Goal: Navigation & Orientation: Find specific page/section

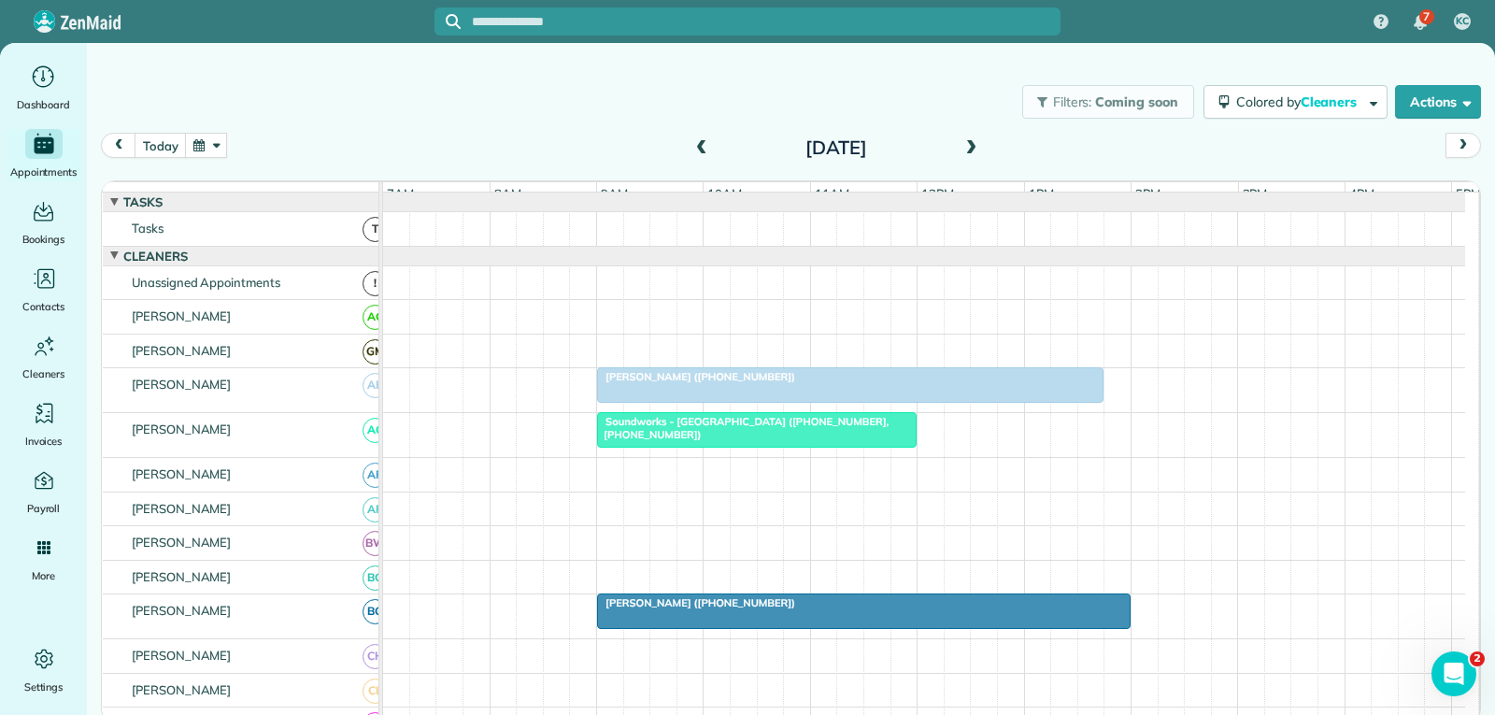
scroll to position [654, 0]
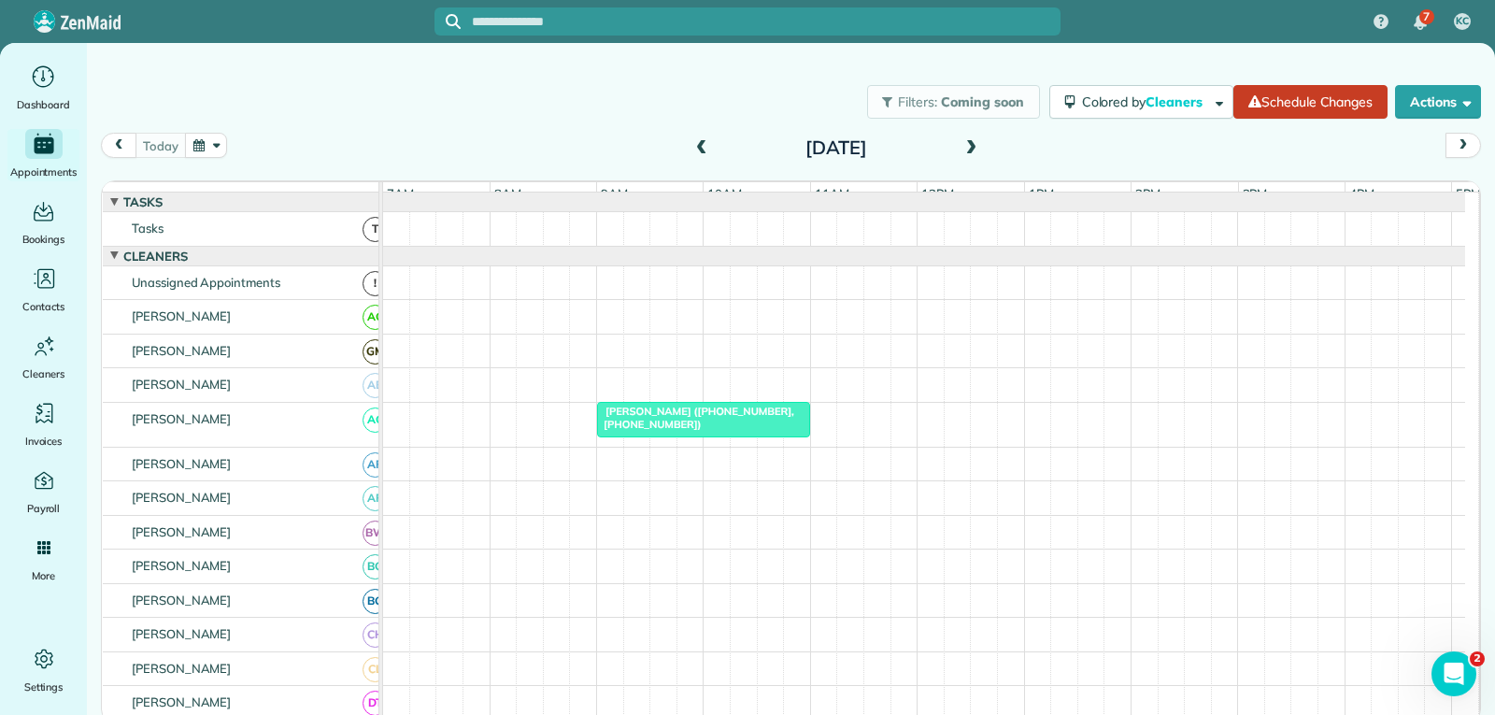
click at [117, 144] on span "prev" at bounding box center [118, 145] width 15 height 12
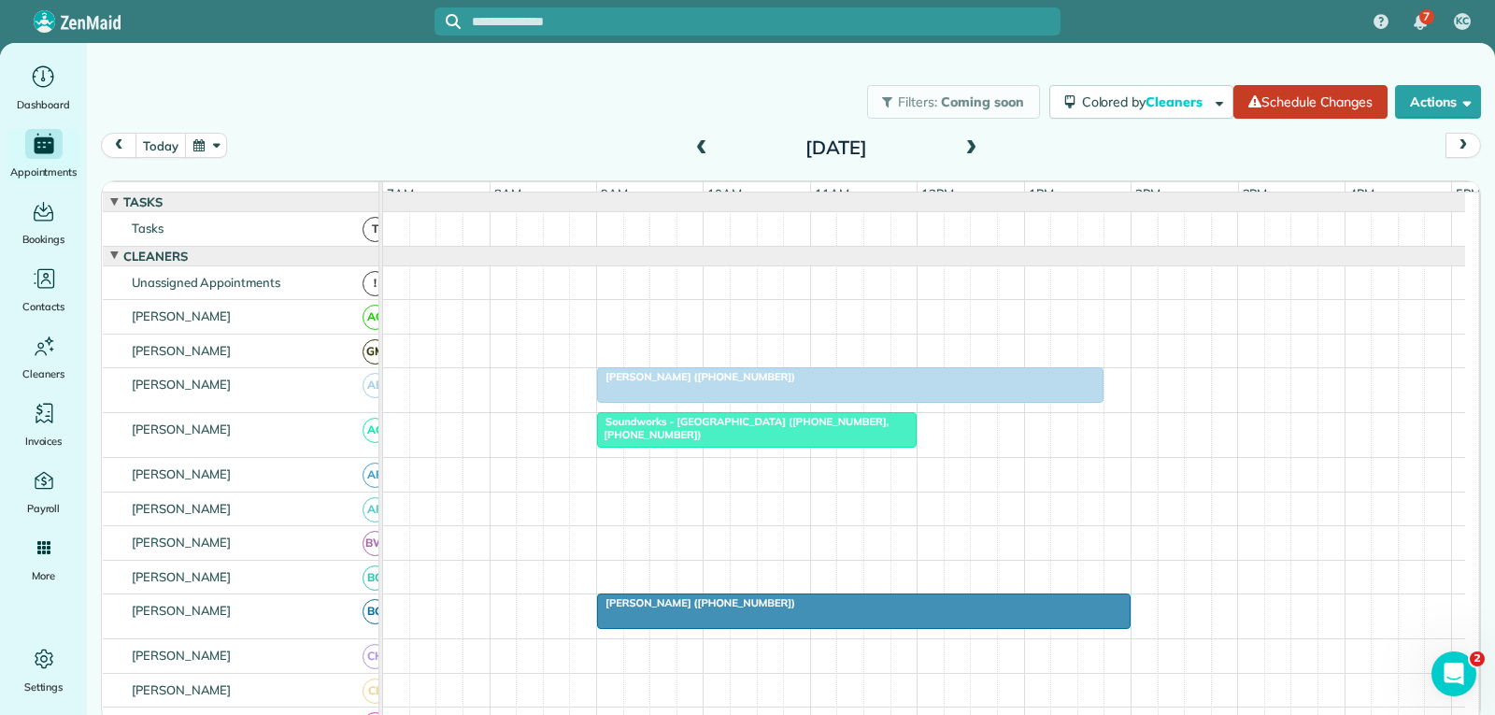
click at [752, 447] on div at bounding box center [757, 430] width 318 height 34
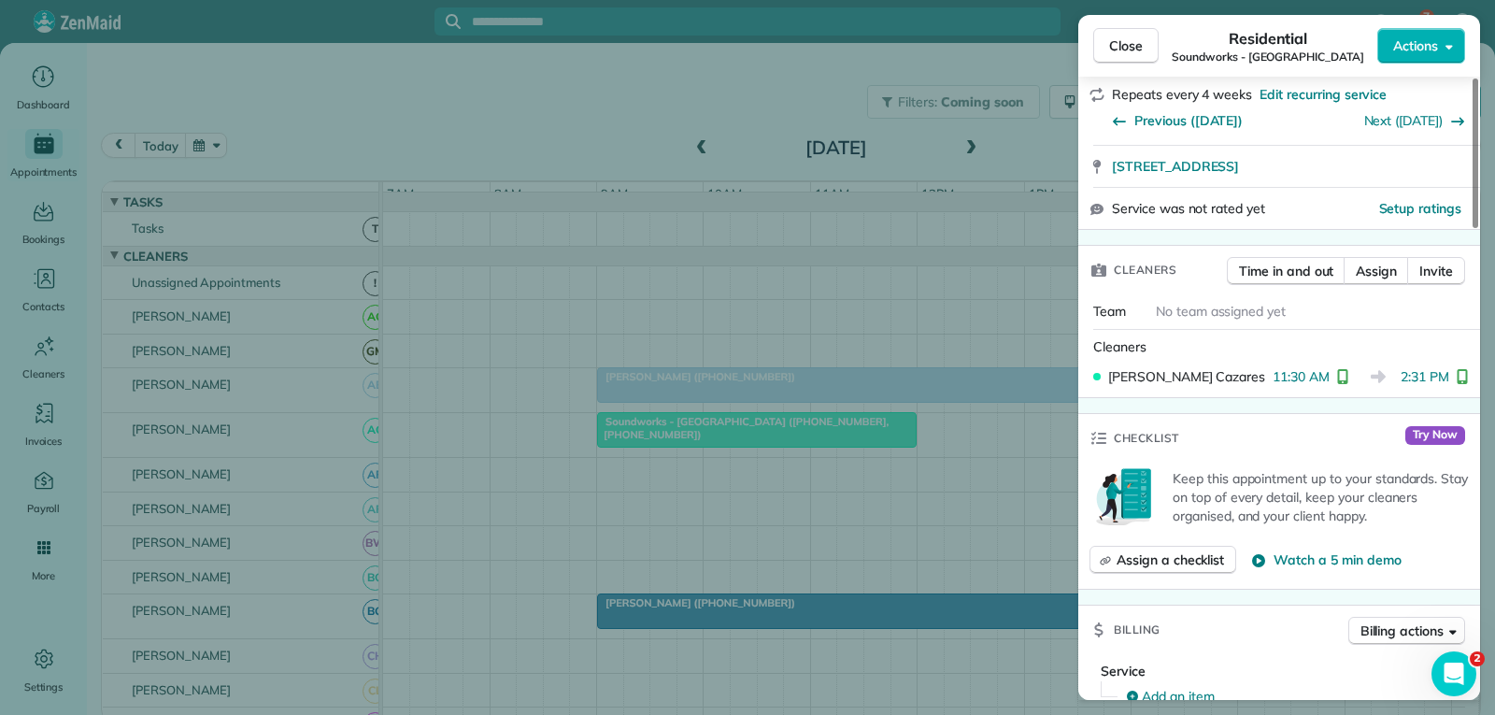
scroll to position [374, 0]
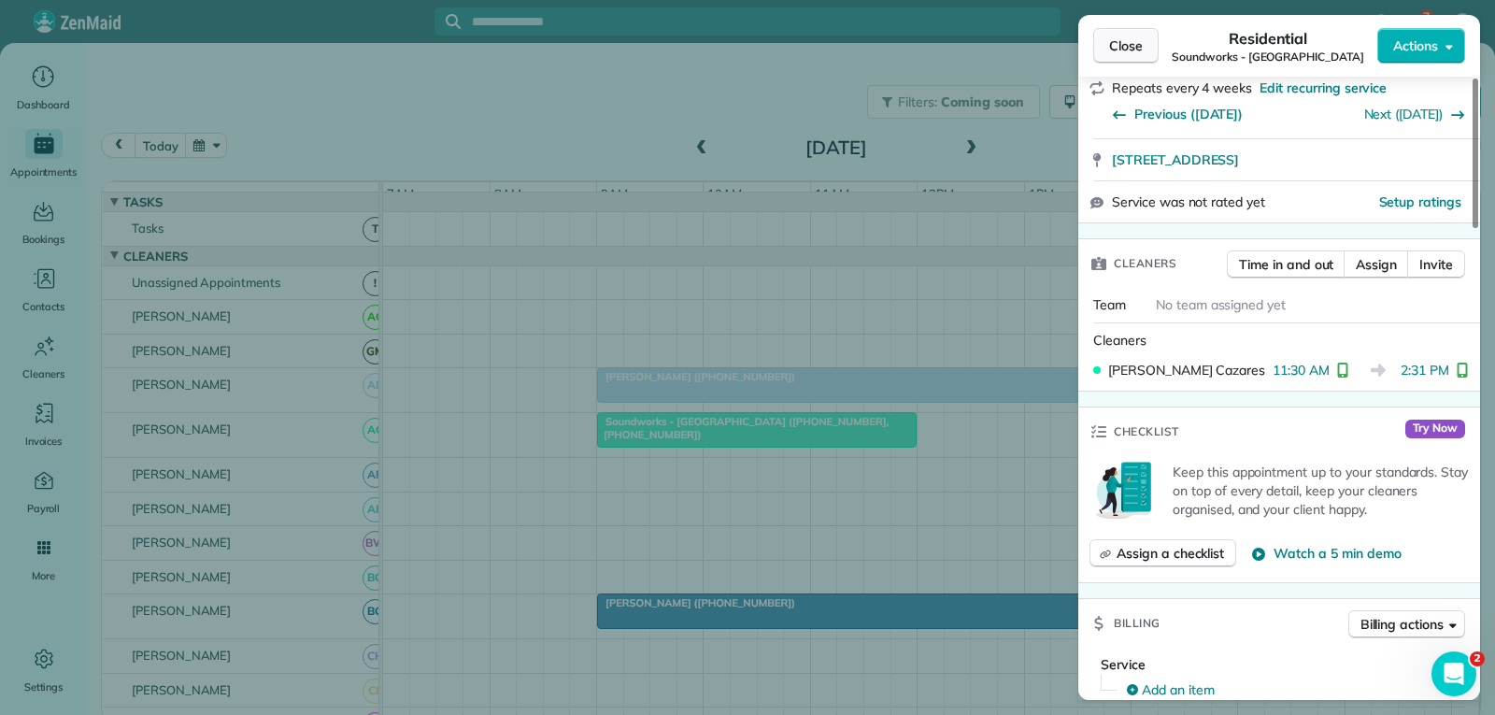
click at [1133, 48] on span "Close" at bounding box center [1126, 45] width 34 height 19
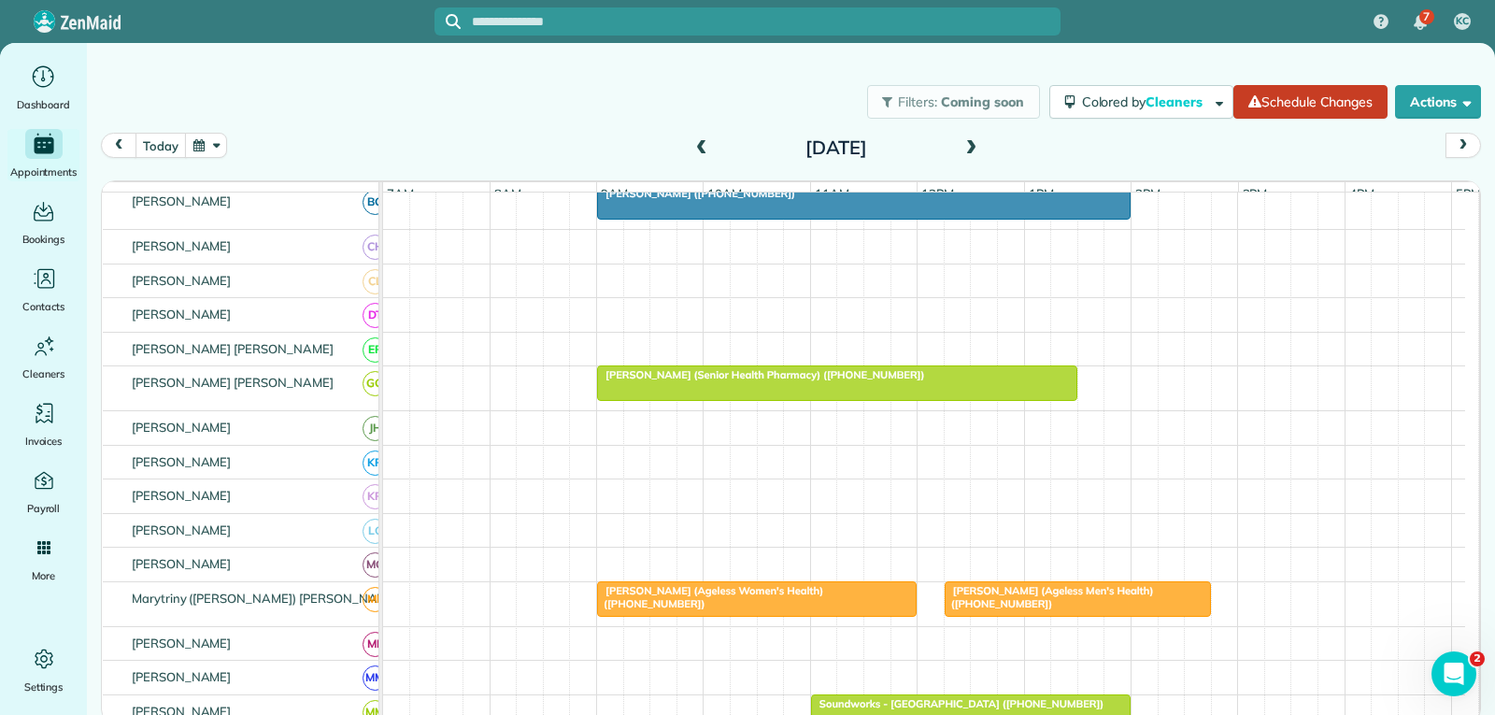
scroll to position [467, 0]
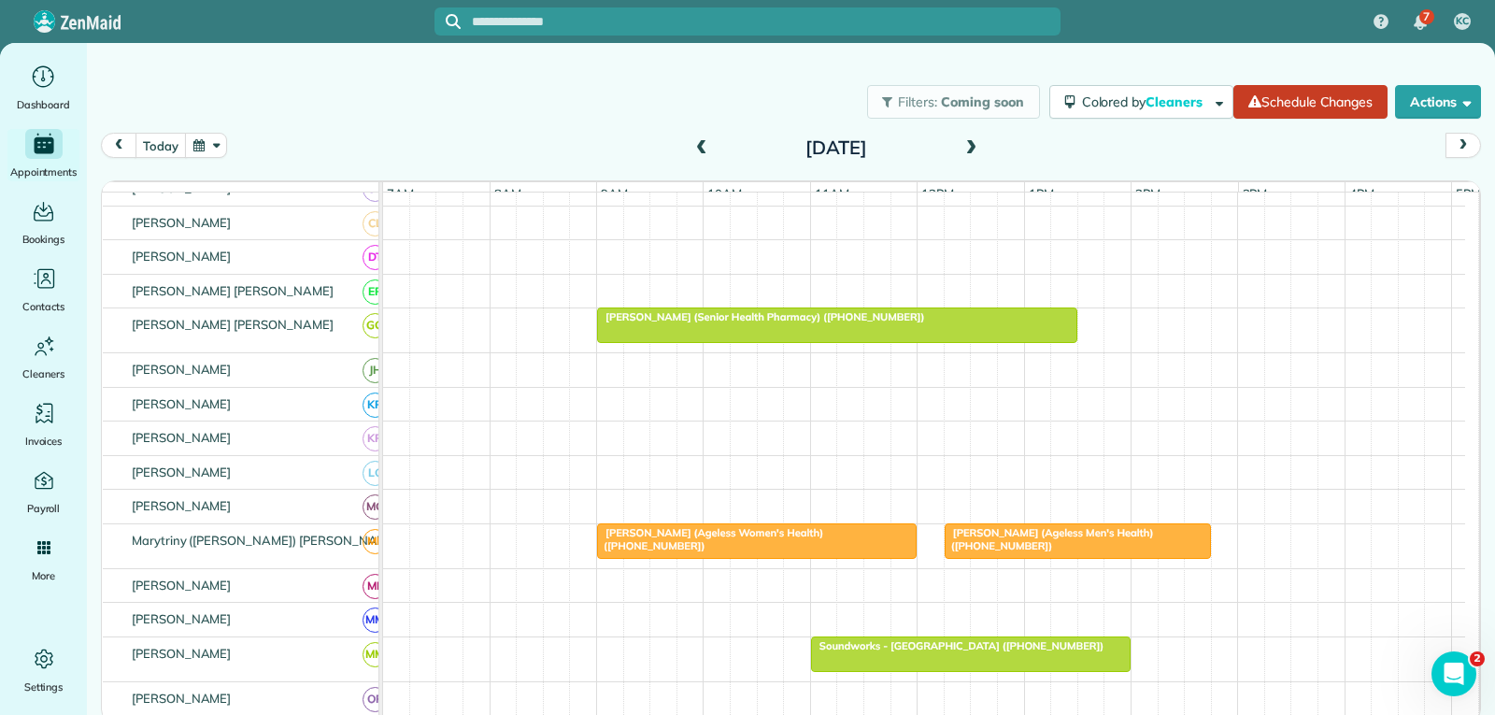
click at [814, 551] on span "[PERSON_NAME] (Ageless Women's Health) ([PHONE_NUMBER])" at bounding box center [709, 539] width 227 height 26
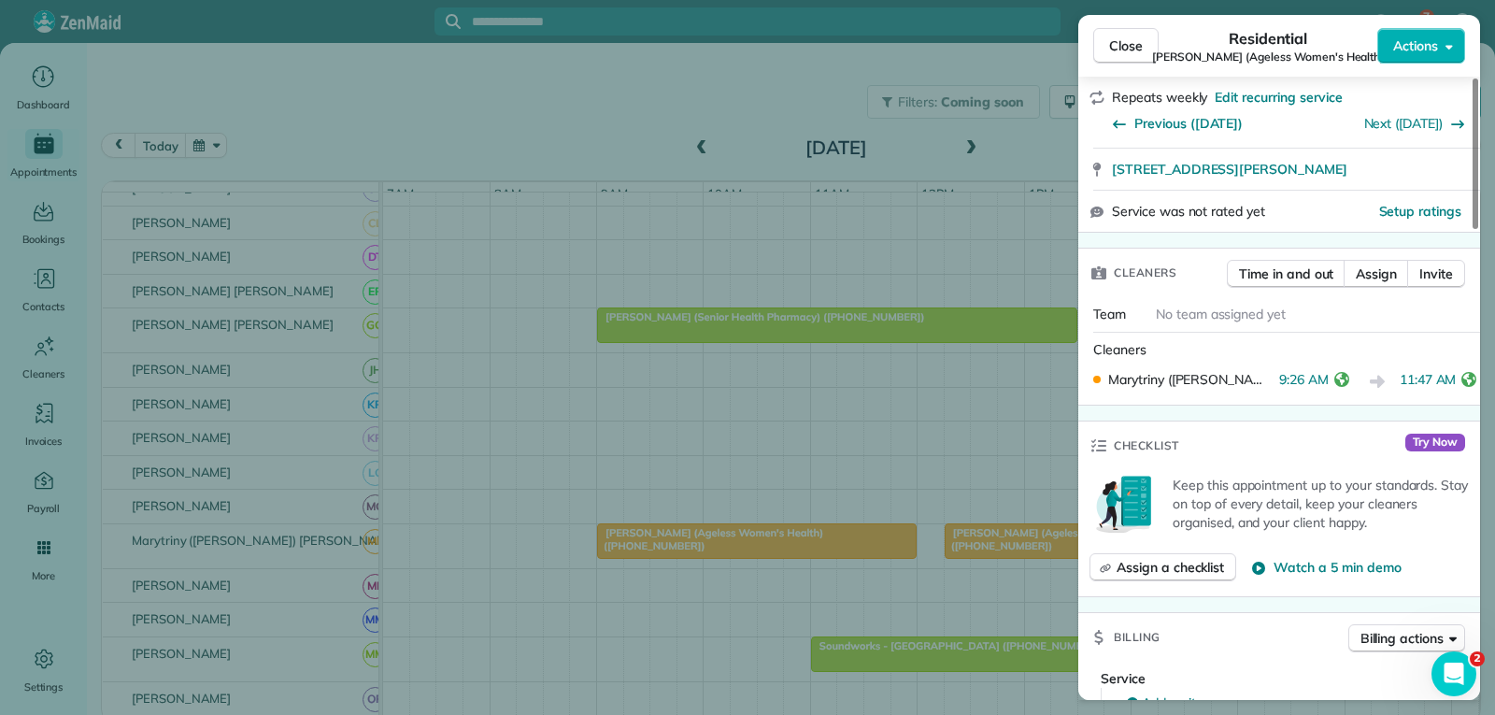
scroll to position [374, 0]
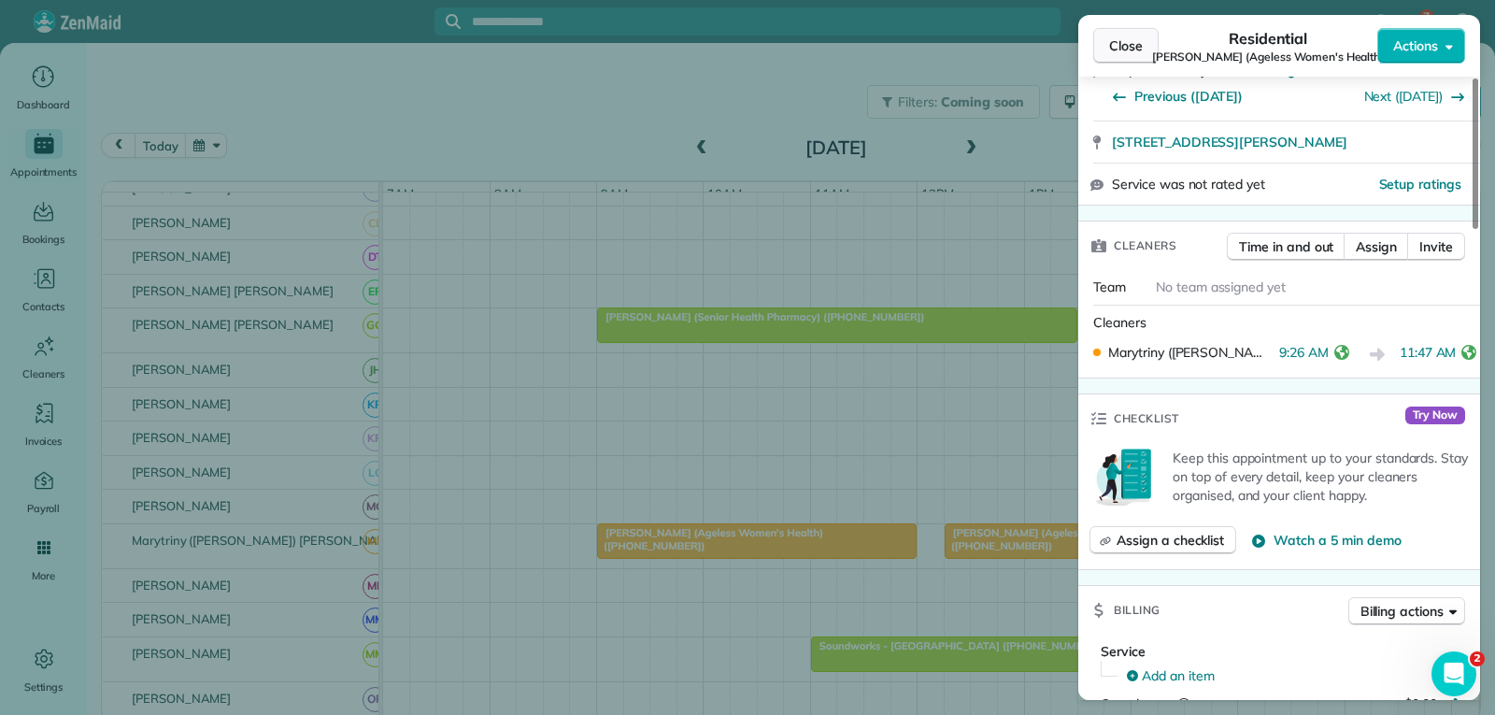
drag, startPoint x: 1129, startPoint y: 49, endPoint x: 984, endPoint y: 339, distance: 324.7
click at [1129, 50] on span "Close" at bounding box center [1126, 45] width 34 height 19
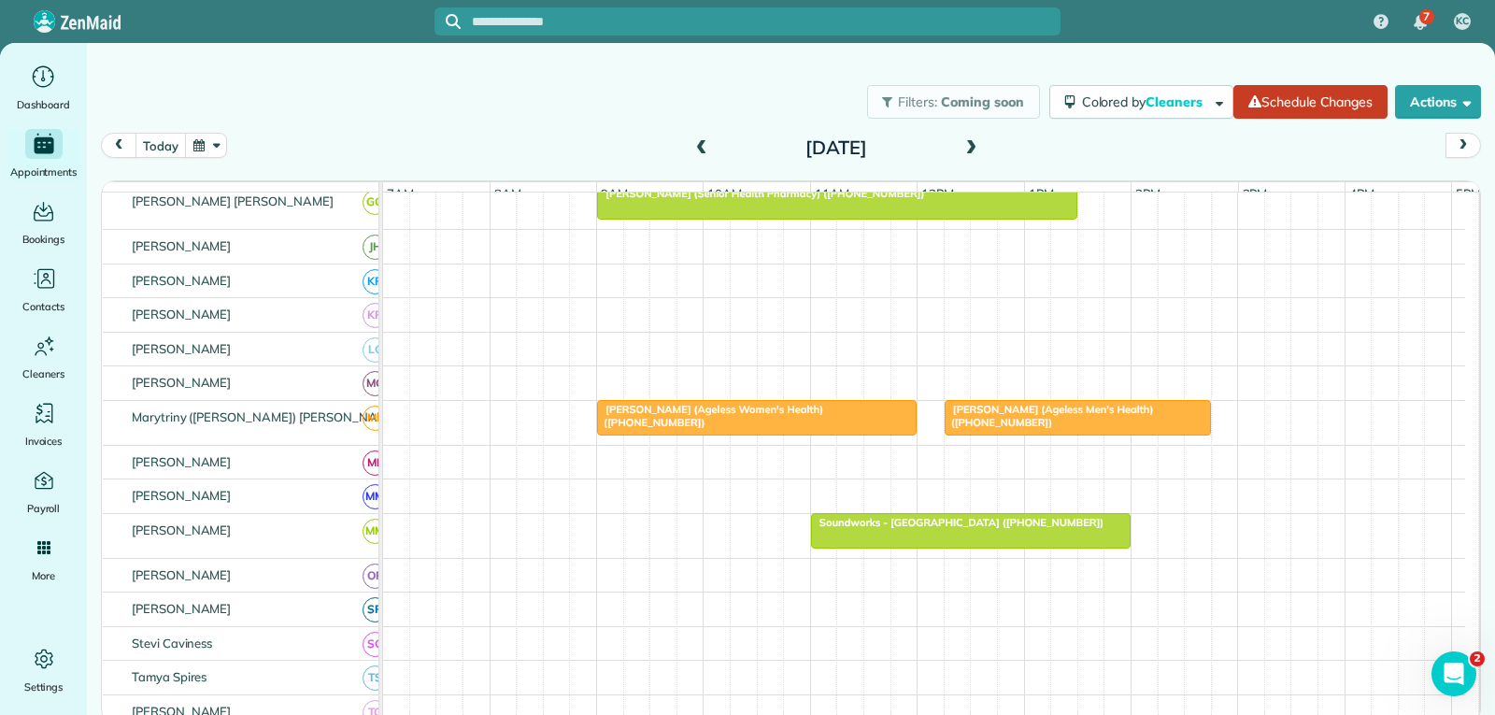
scroll to position [654, 0]
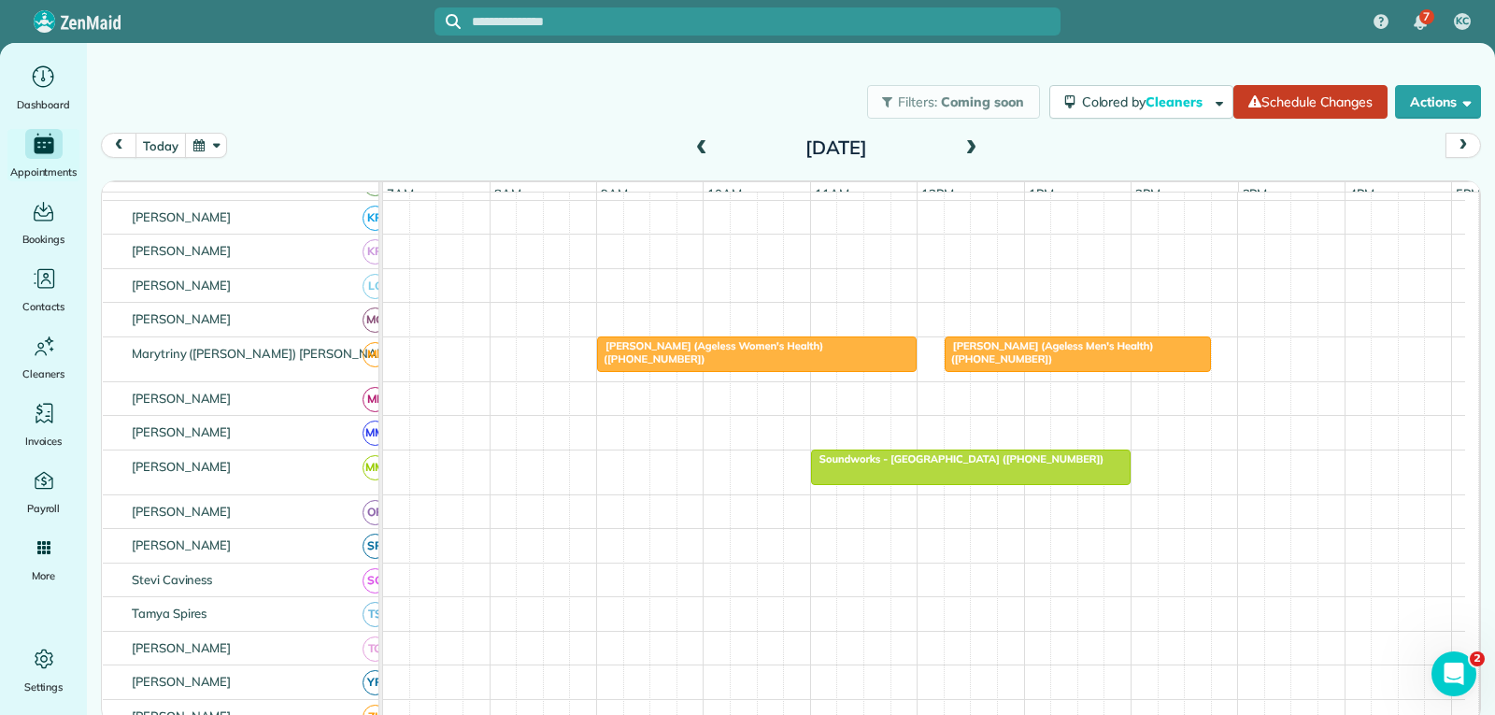
click at [979, 366] on div "[PERSON_NAME] (Ageless Men's Health) ([PHONE_NUMBER])" at bounding box center [1077, 352] width 255 height 27
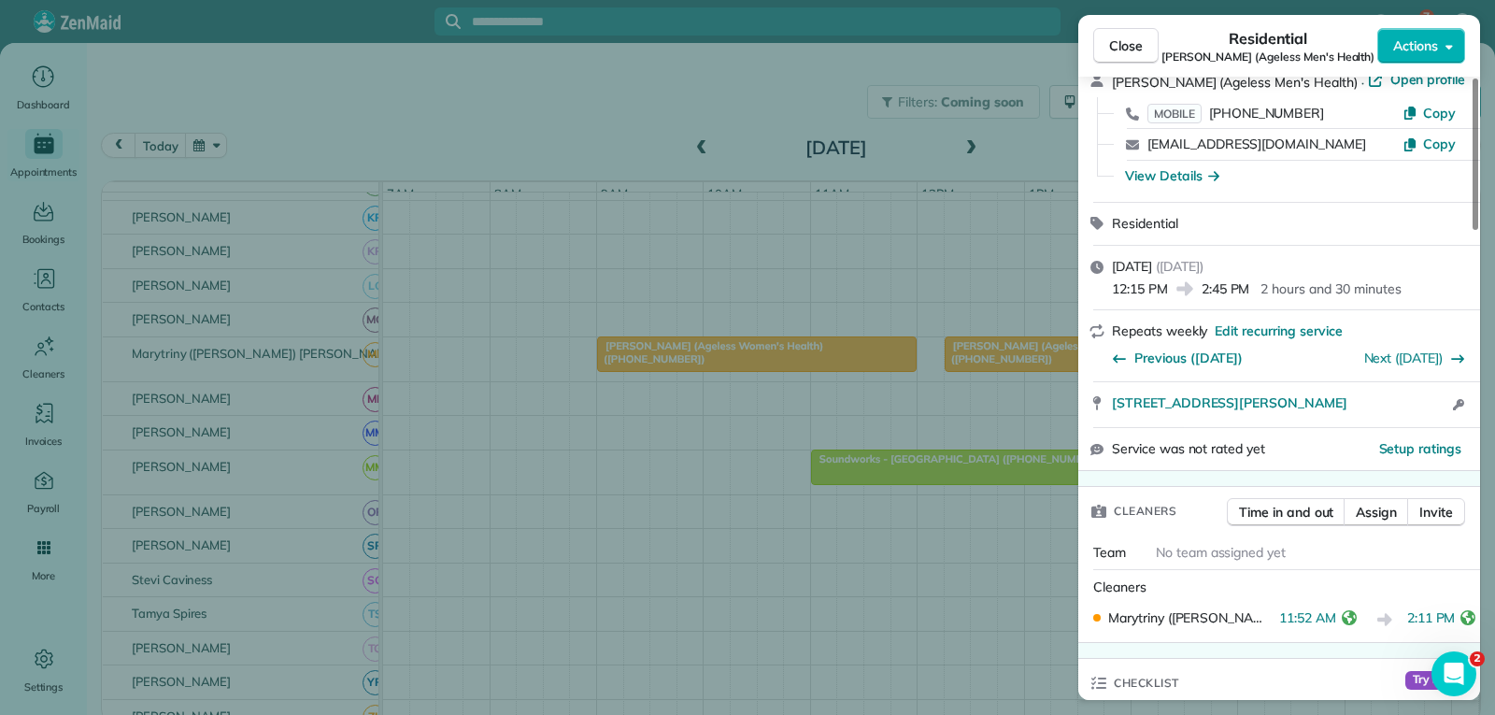
scroll to position [188, 0]
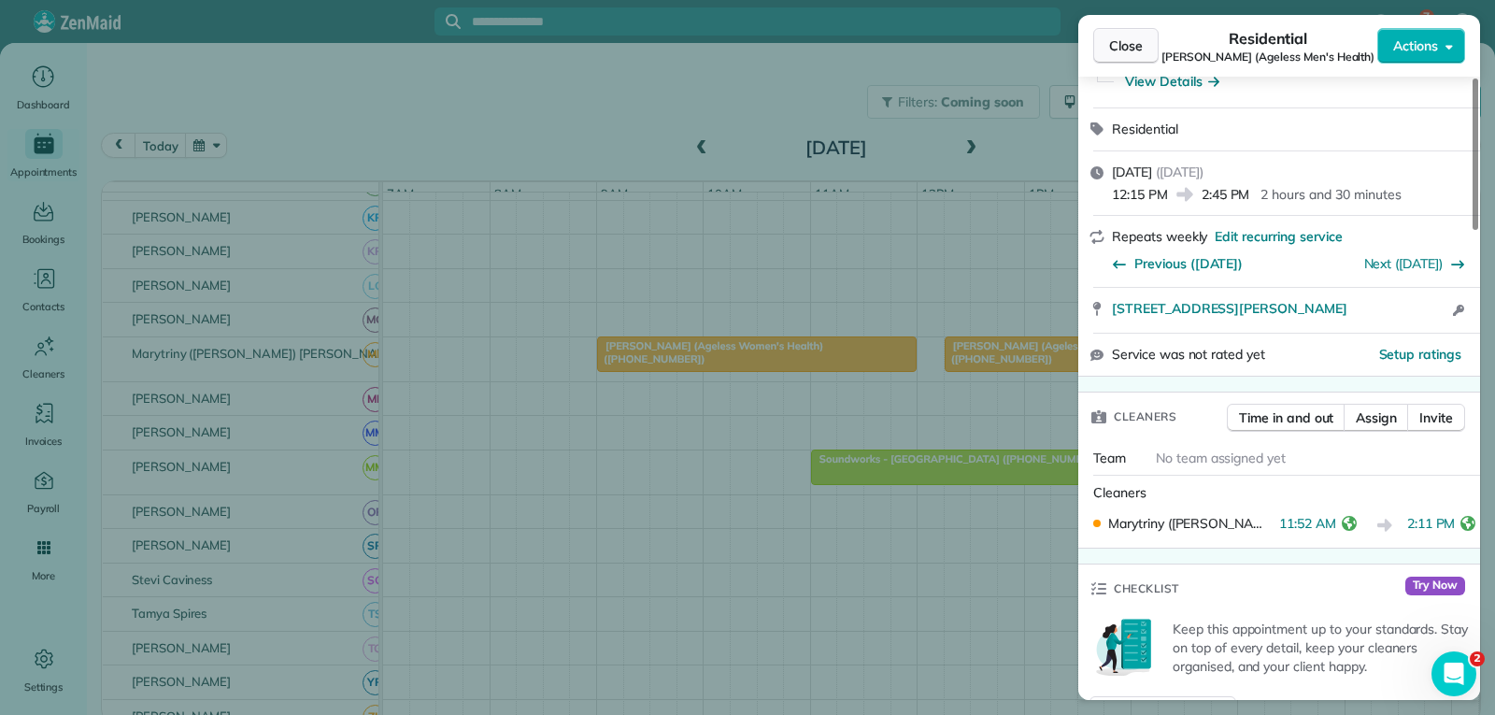
click at [1132, 44] on span "Close" at bounding box center [1126, 45] width 34 height 19
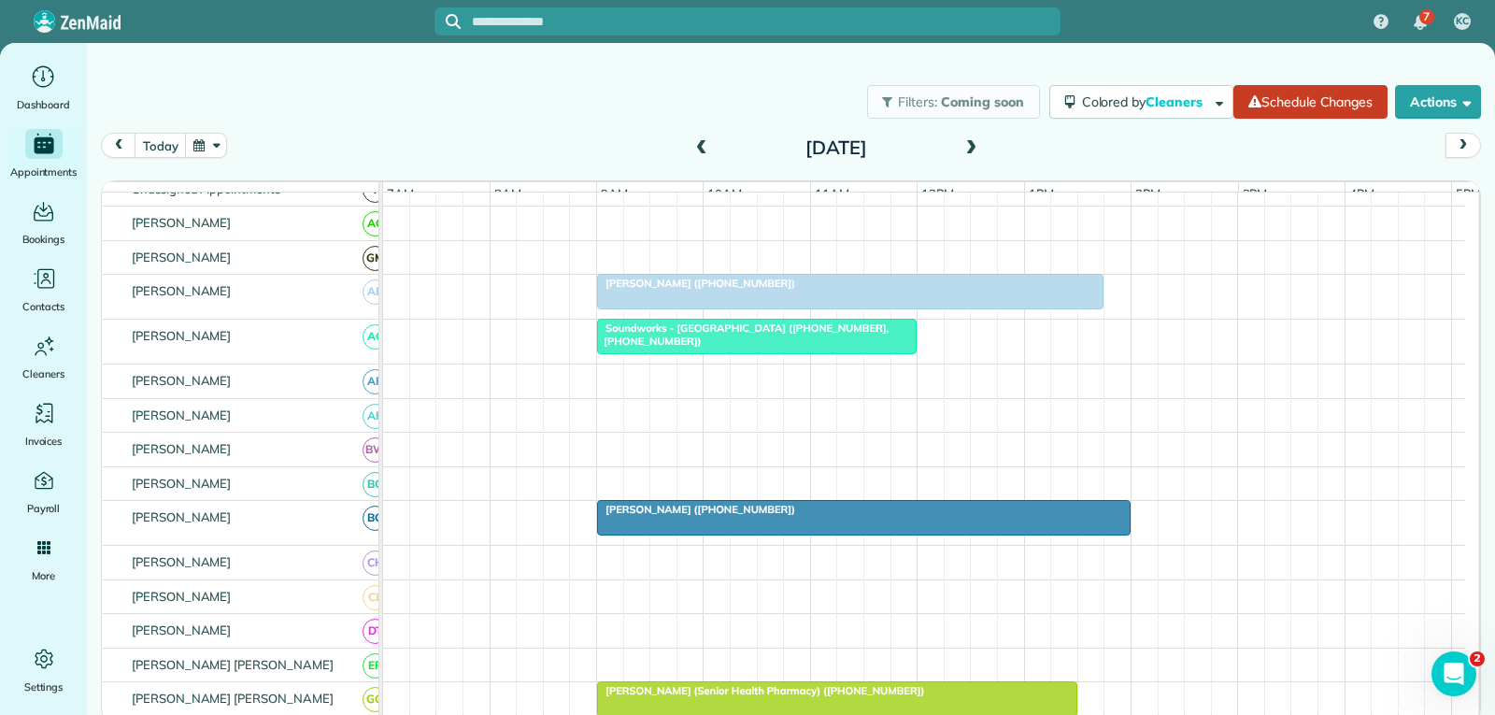
click at [968, 147] on span at bounding box center [971, 148] width 21 height 17
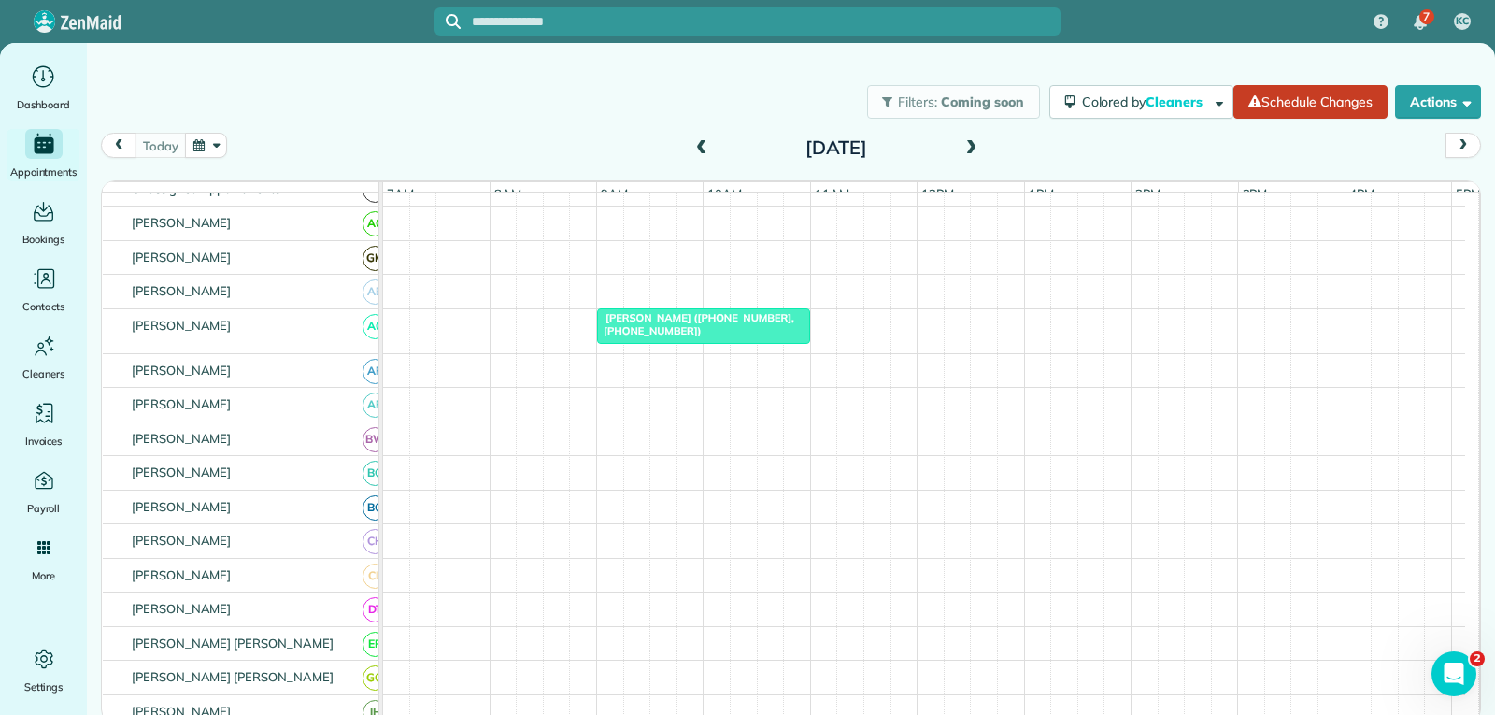
click at [763, 338] on div "[PERSON_NAME] ([PHONE_NUMBER], [PHONE_NUMBER])" at bounding box center [704, 324] width 202 height 27
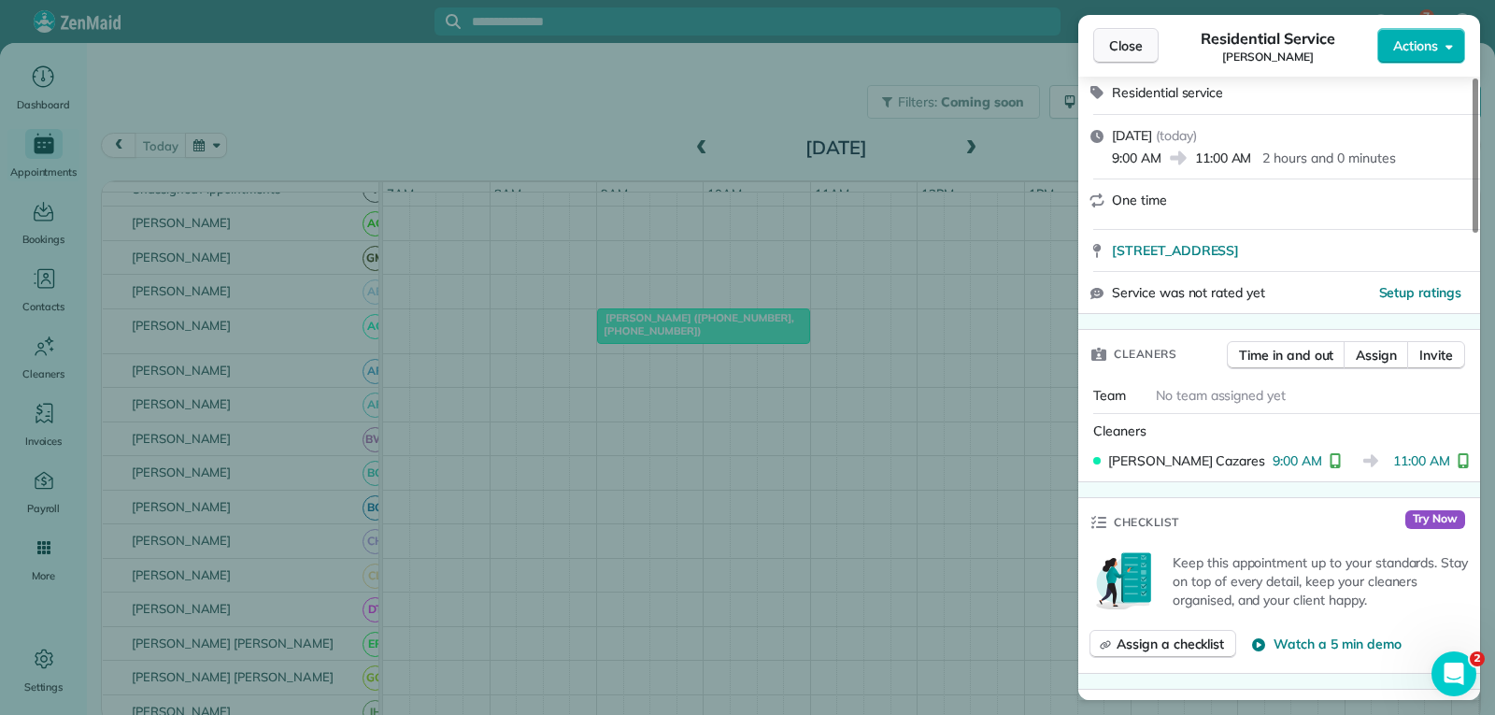
click at [1139, 45] on span "Close" at bounding box center [1126, 45] width 34 height 19
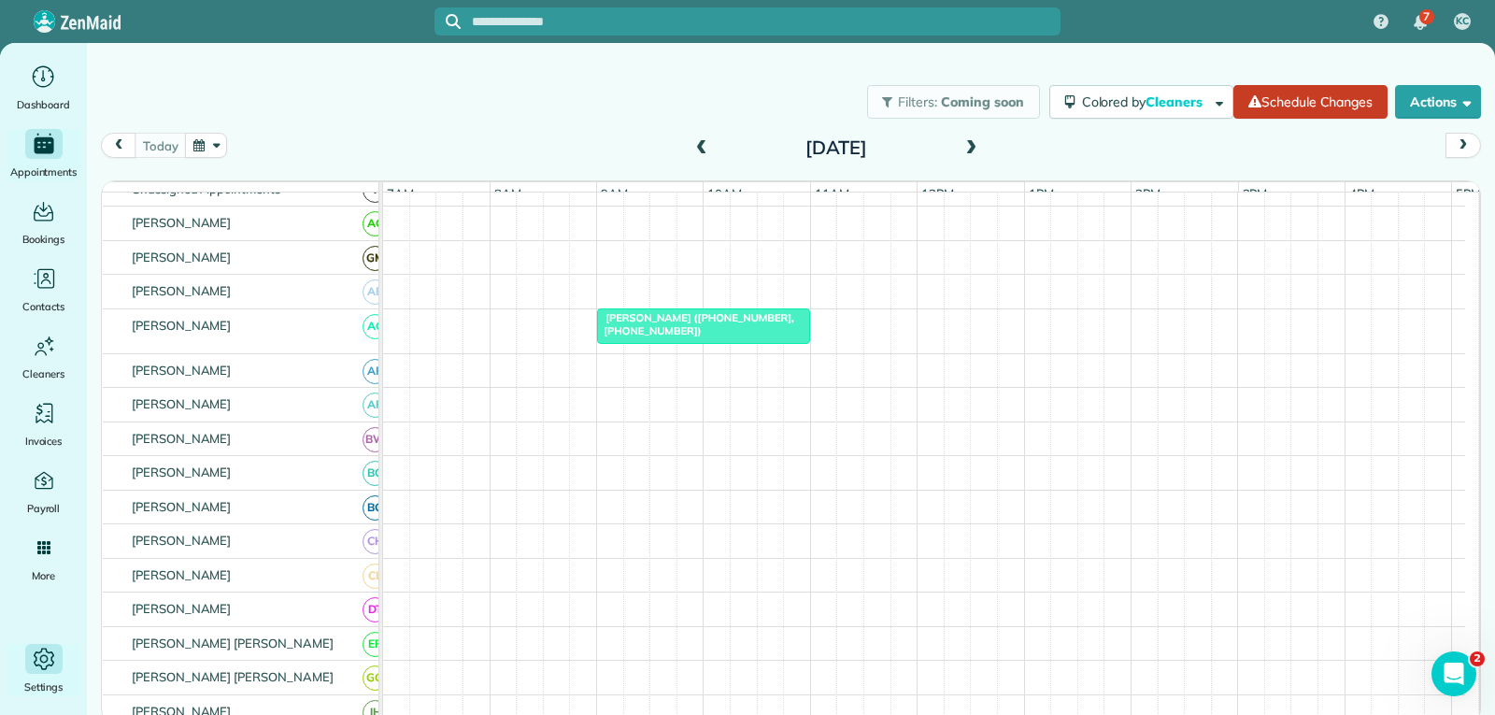
click at [41, 658] on icon "Main" at bounding box center [44, 659] width 28 height 28
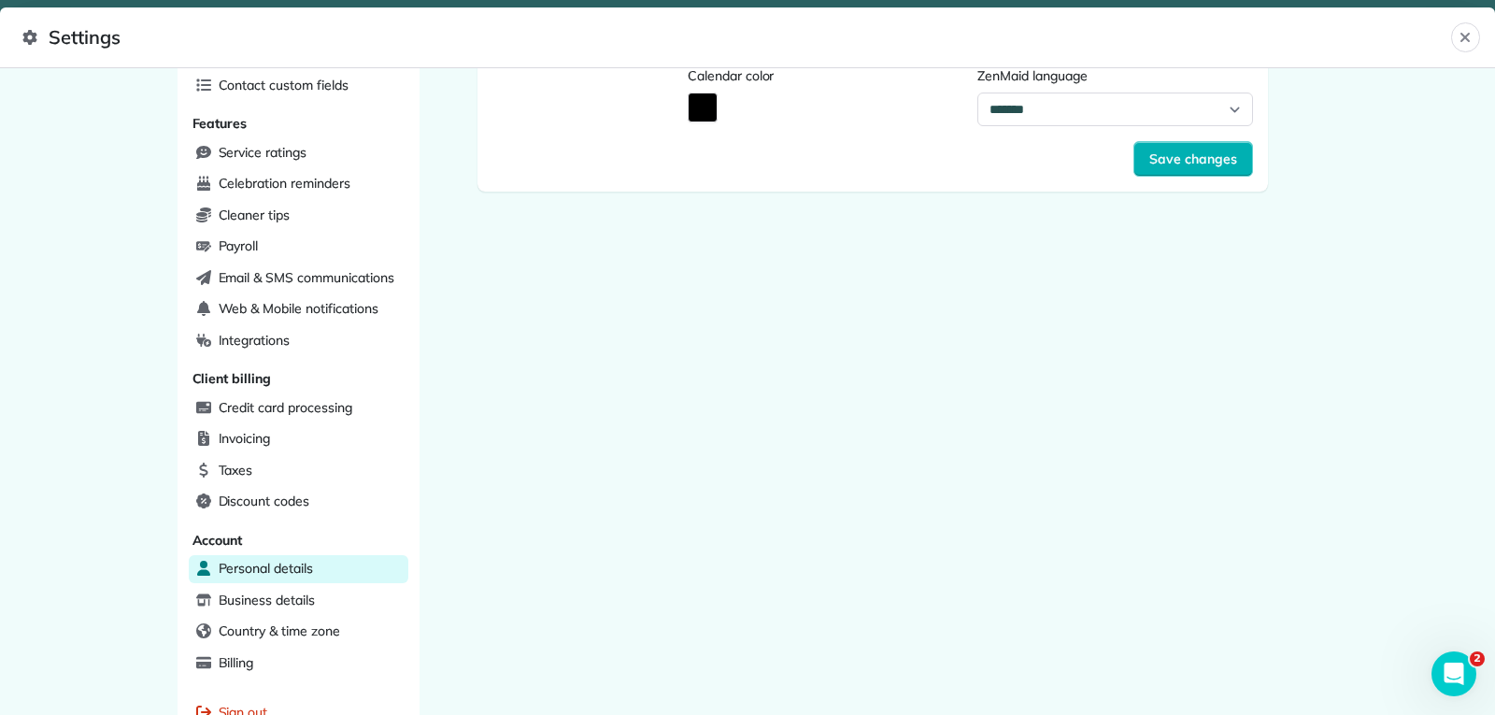
scroll to position [496, 0]
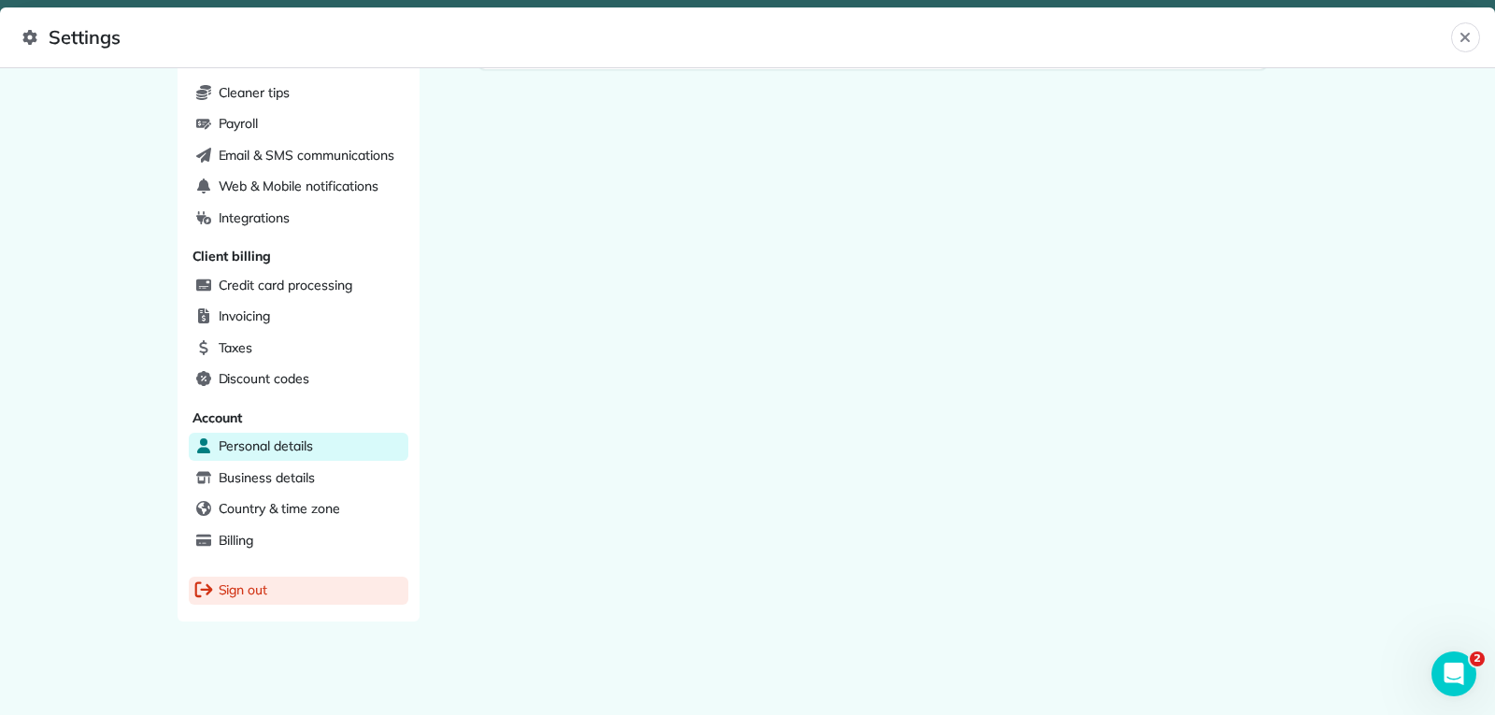
click at [259, 591] on span "Sign out" at bounding box center [244, 589] width 50 height 19
